Goal: Navigation & Orientation: Find specific page/section

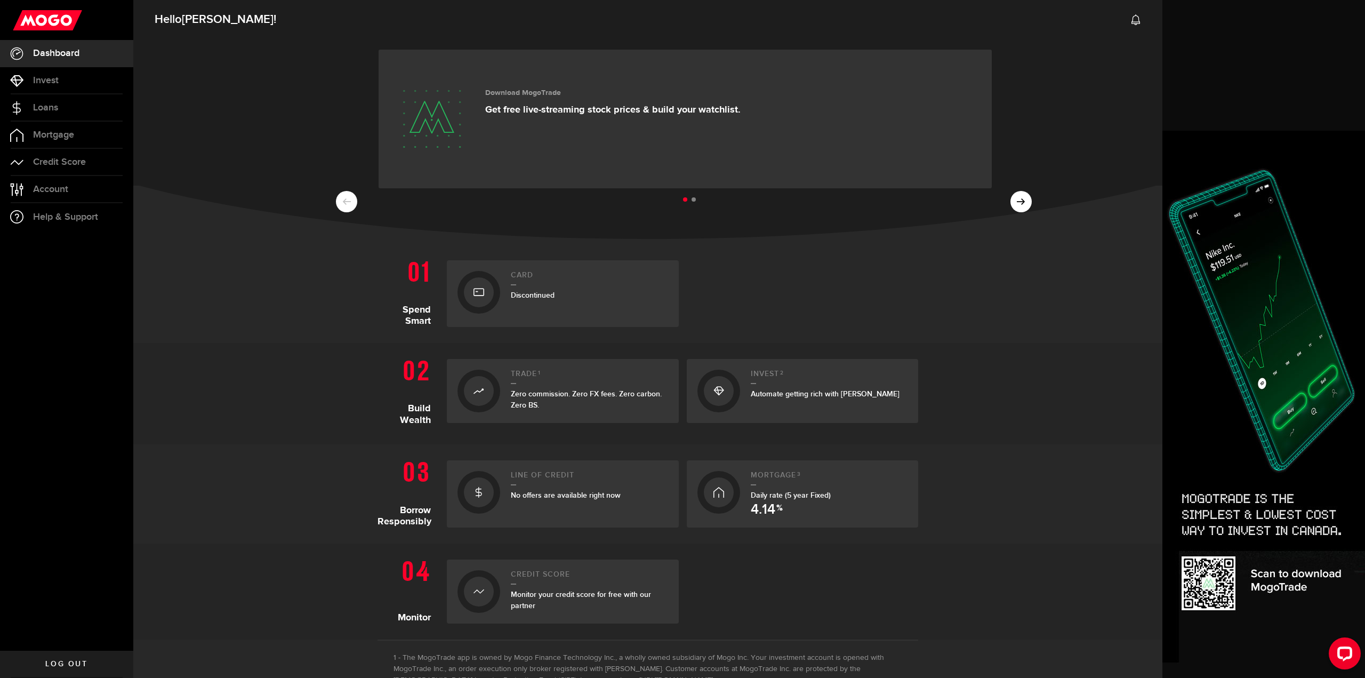
click at [291, 268] on section "Spend Smart Card Discontinued" at bounding box center [647, 293] width 1029 height 99
click at [232, 297] on section "Spend Smart Card Discontinued" at bounding box center [647, 293] width 1029 height 99
